Goal: Task Accomplishment & Management: Manage account settings

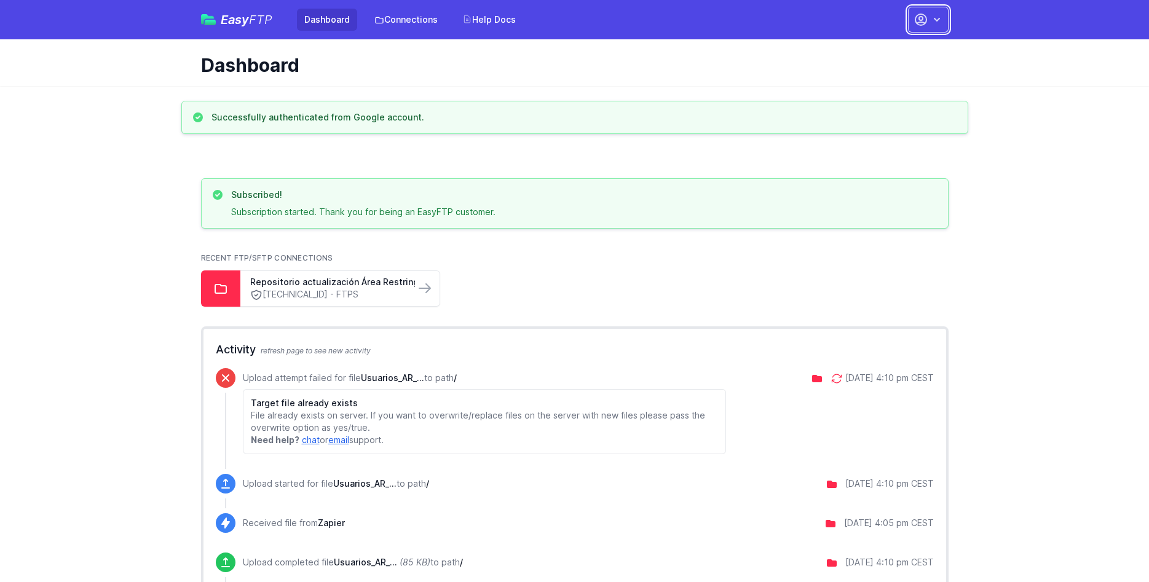
click at [942, 14] on icon "button" at bounding box center [937, 20] width 12 height 12
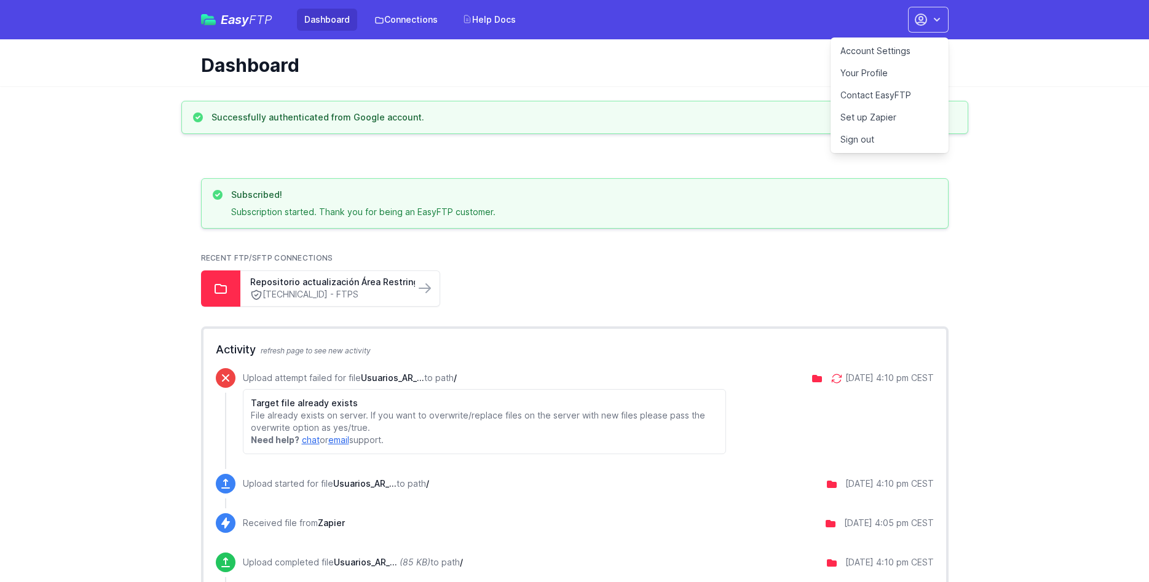
click at [868, 50] on link "Account Settings" at bounding box center [890, 51] width 118 height 22
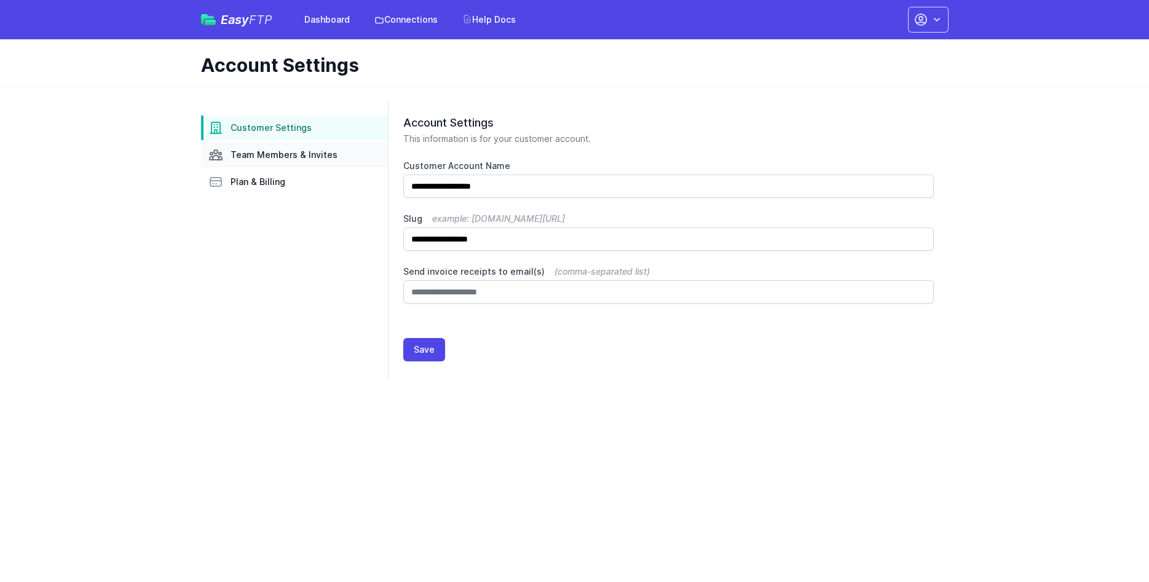
click at [290, 160] on span "Team Members & Invites" at bounding box center [284, 155] width 107 height 12
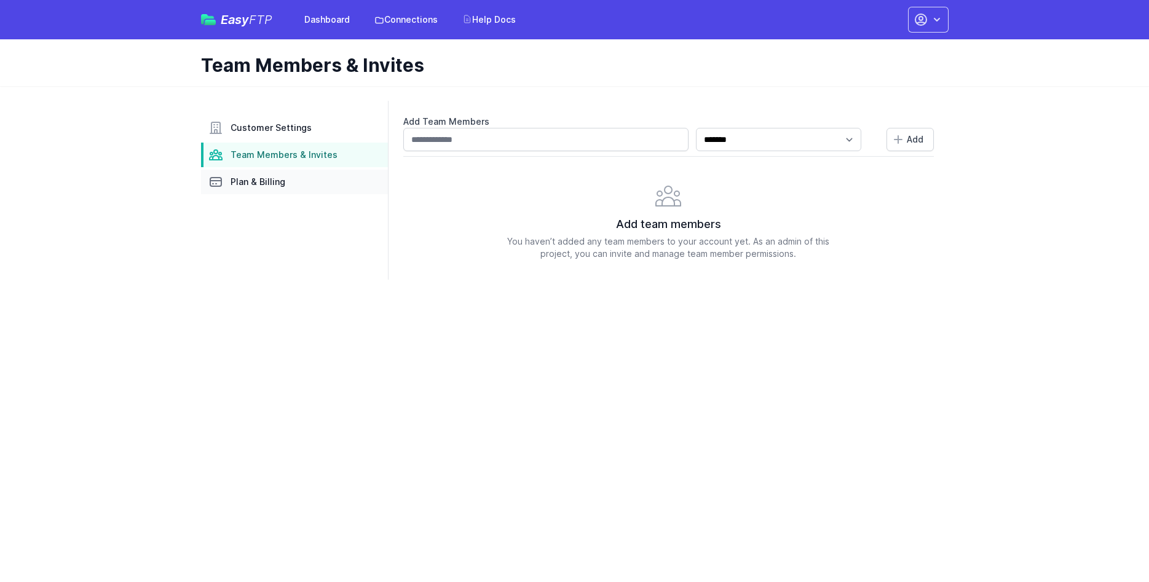
click at [273, 183] on span "Plan & Billing" at bounding box center [258, 182] width 55 height 12
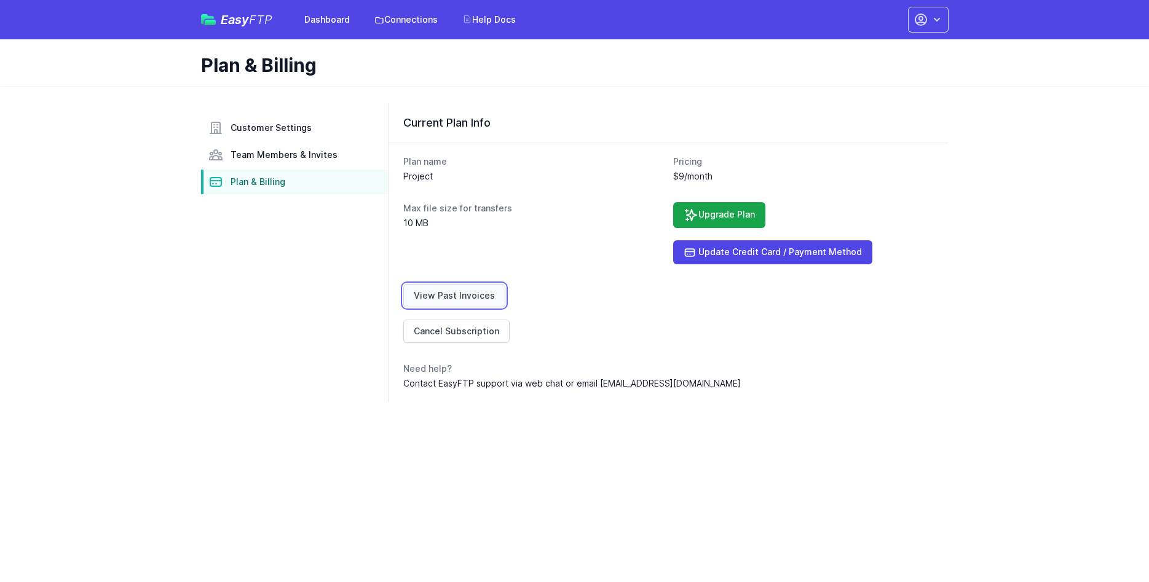
click at [465, 291] on link "View Past Invoices" at bounding box center [454, 295] width 102 height 23
